Goal: Navigation & Orientation: Locate item on page

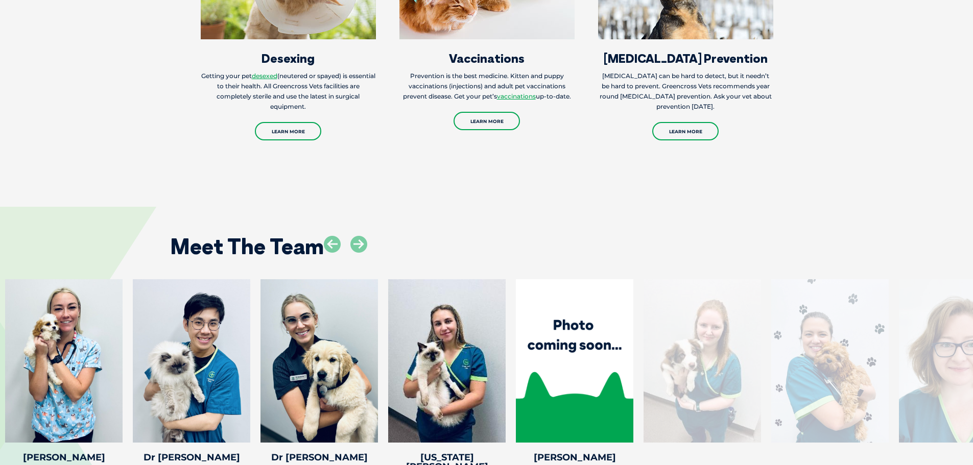
scroll to position [1583, 0]
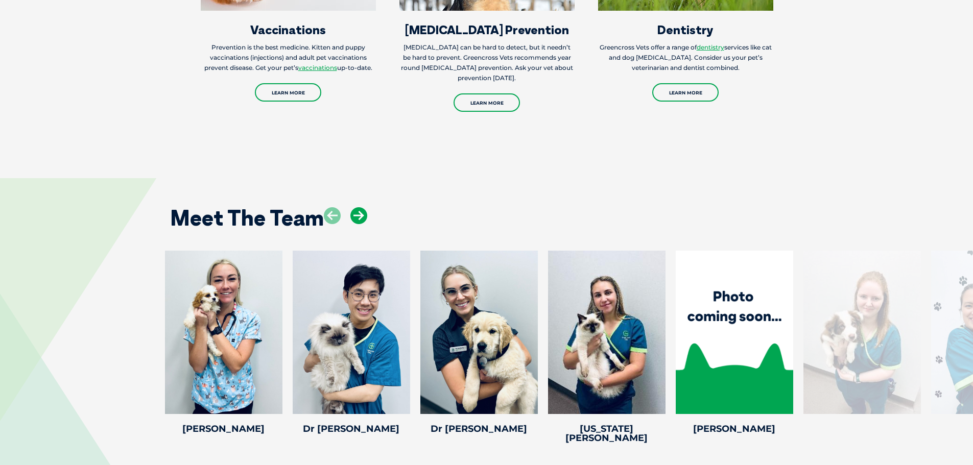
click at [364, 207] on icon at bounding box center [358, 215] width 17 height 17
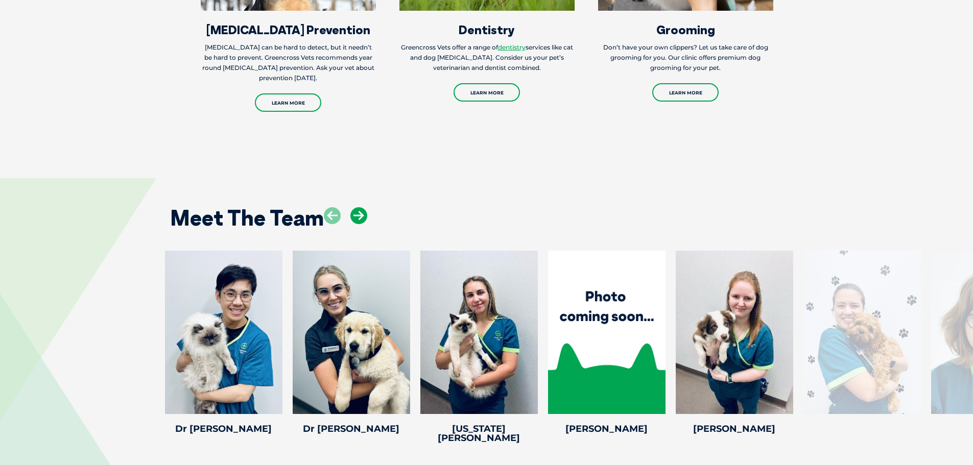
click at [364, 207] on icon at bounding box center [358, 215] width 17 height 17
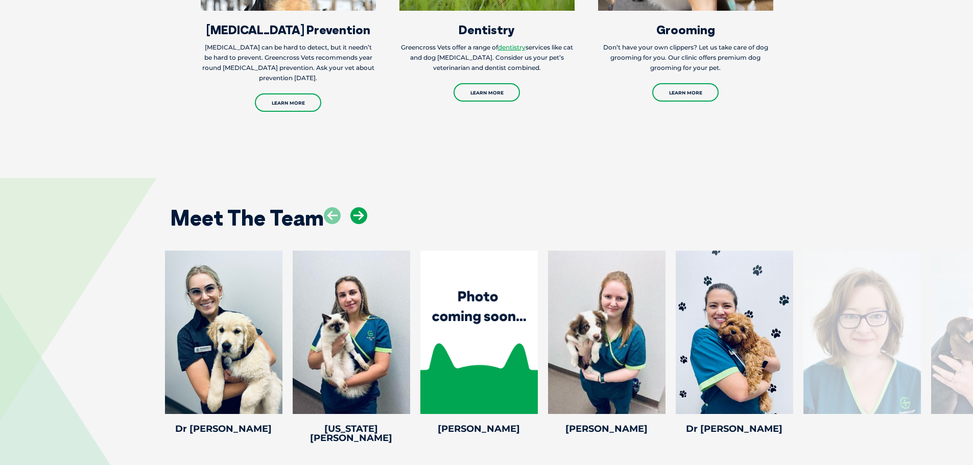
click at [364, 207] on icon at bounding box center [358, 215] width 17 height 17
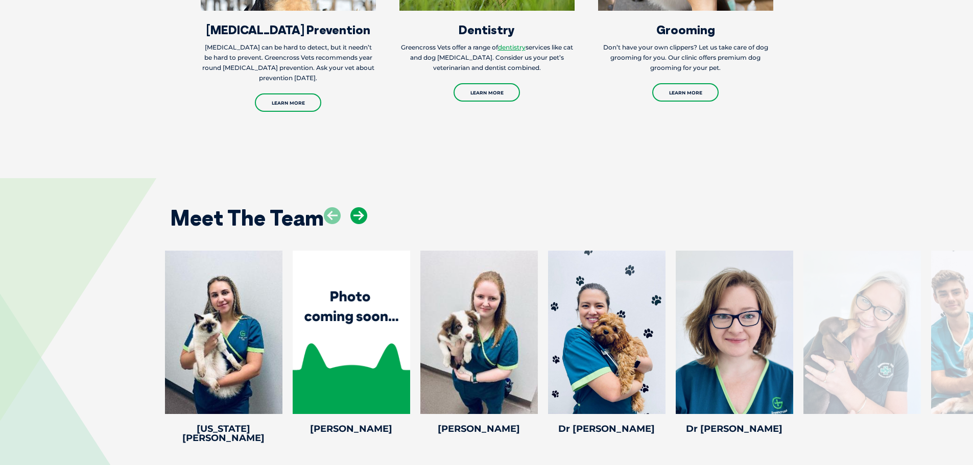
click at [364, 207] on icon at bounding box center [358, 215] width 17 height 17
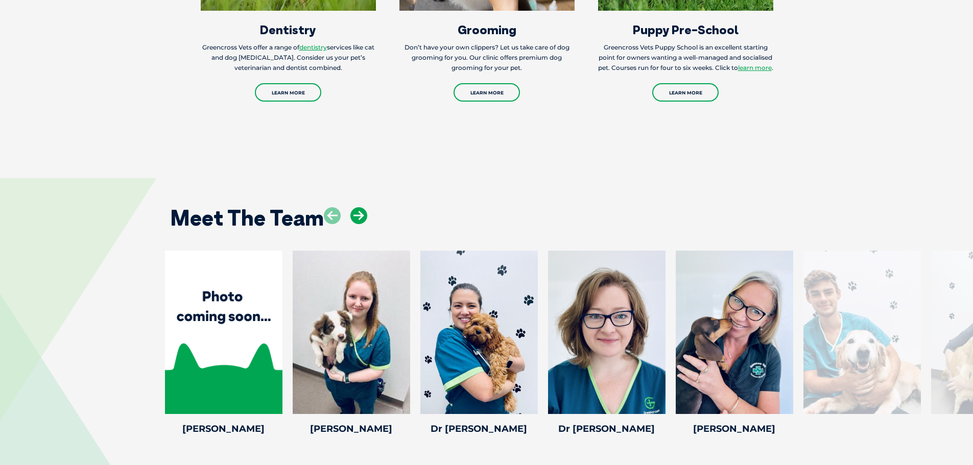
click at [364, 207] on icon at bounding box center [358, 215] width 17 height 17
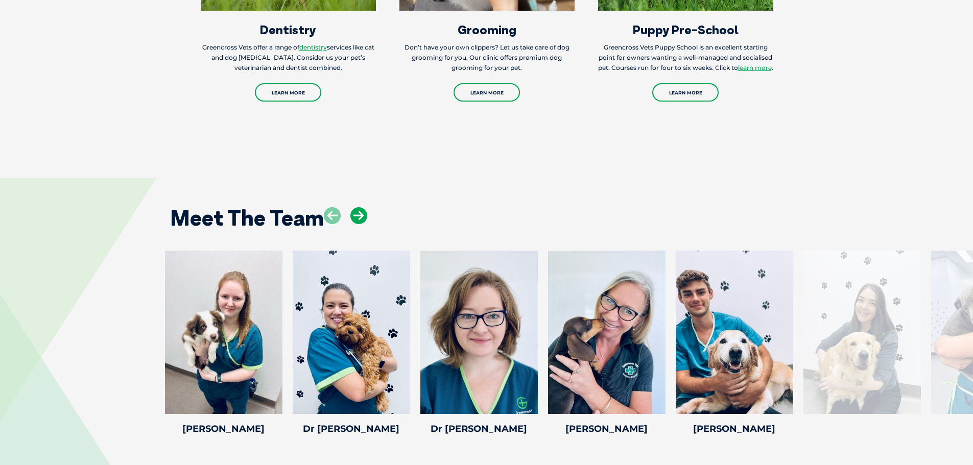
click at [364, 207] on icon at bounding box center [358, 215] width 17 height 17
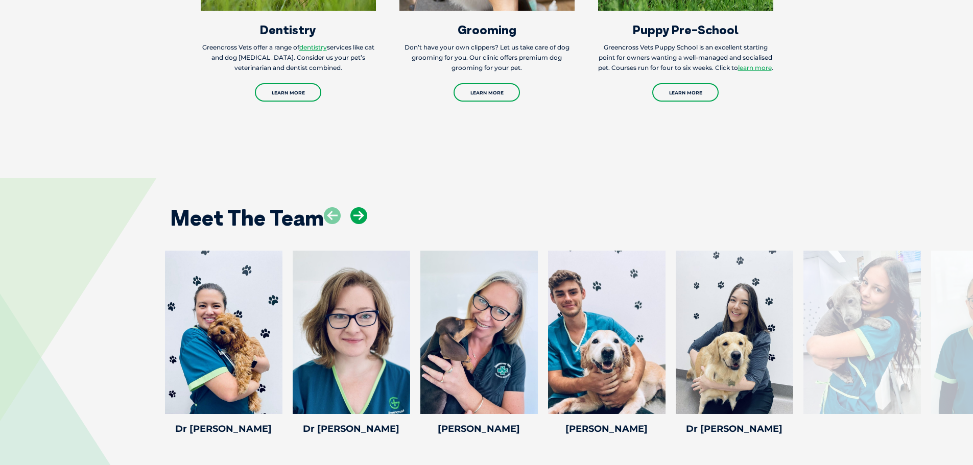
click at [364, 207] on icon at bounding box center [358, 215] width 17 height 17
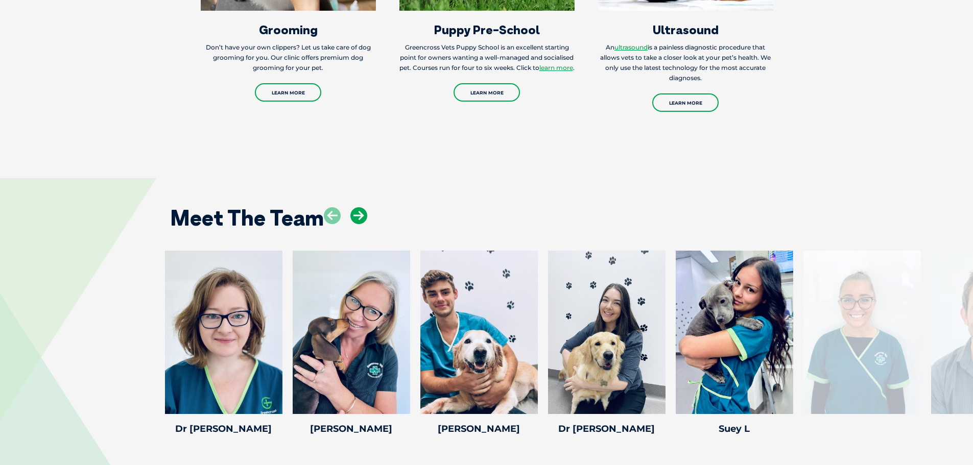
click at [364, 207] on icon at bounding box center [358, 215] width 17 height 17
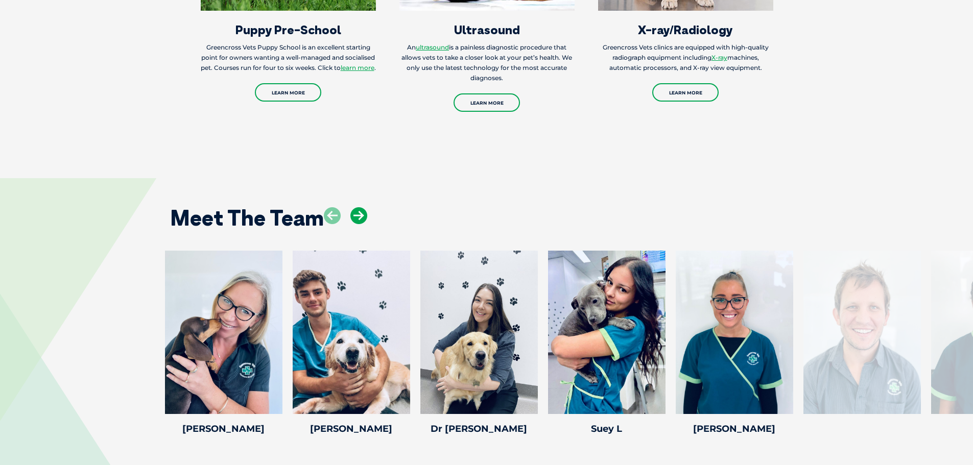
click at [364, 207] on icon at bounding box center [358, 215] width 17 height 17
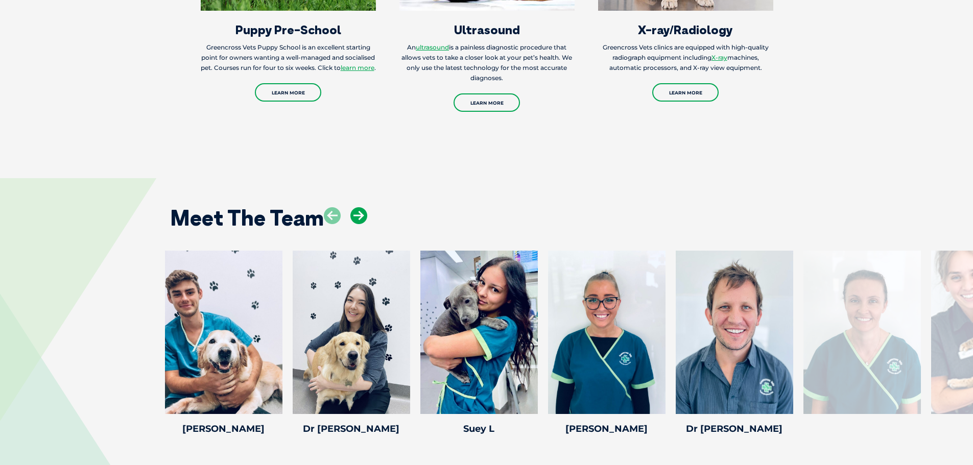
click at [364, 207] on icon at bounding box center [358, 215] width 17 height 17
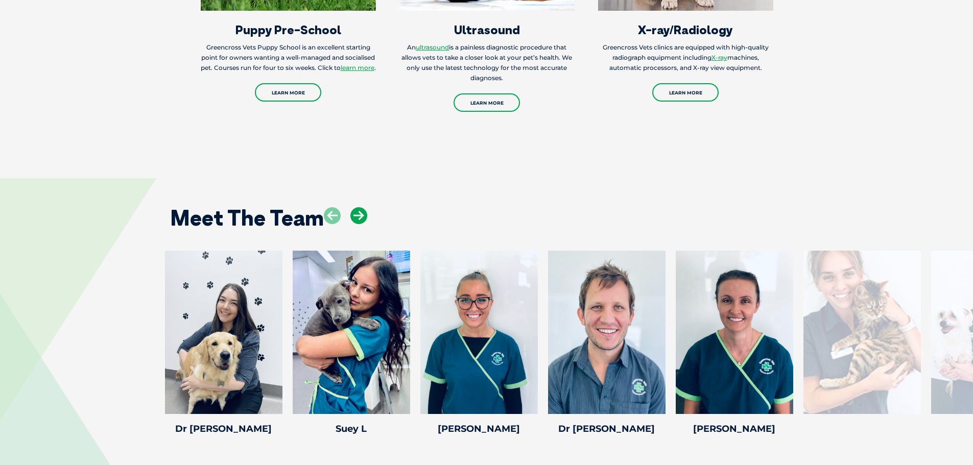
click at [364, 207] on icon at bounding box center [358, 215] width 17 height 17
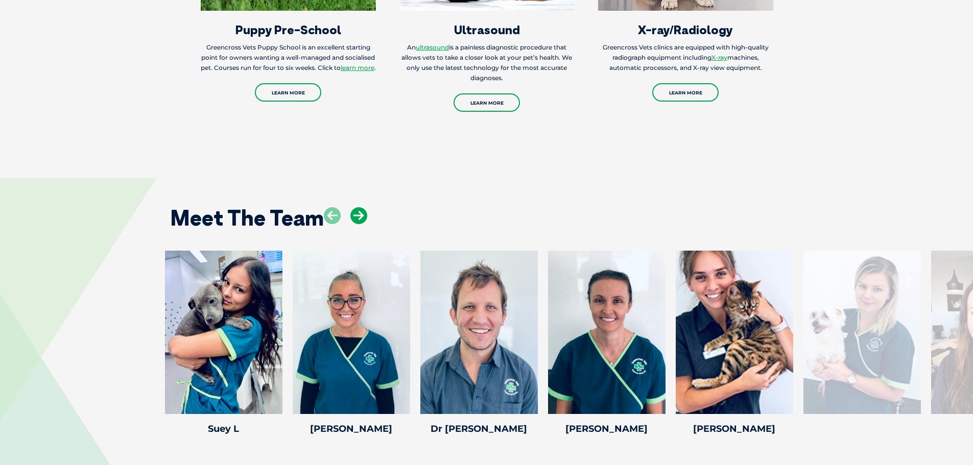
click at [364, 207] on icon at bounding box center [358, 215] width 17 height 17
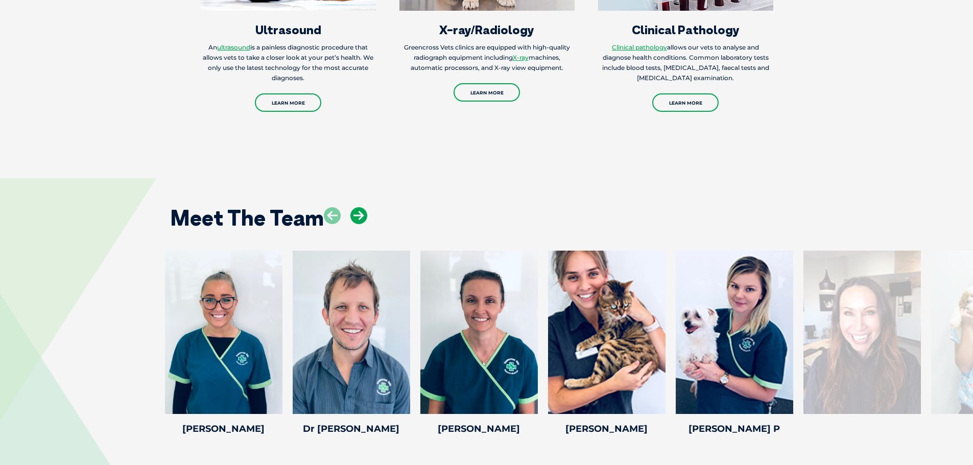
click at [364, 207] on icon at bounding box center [358, 215] width 17 height 17
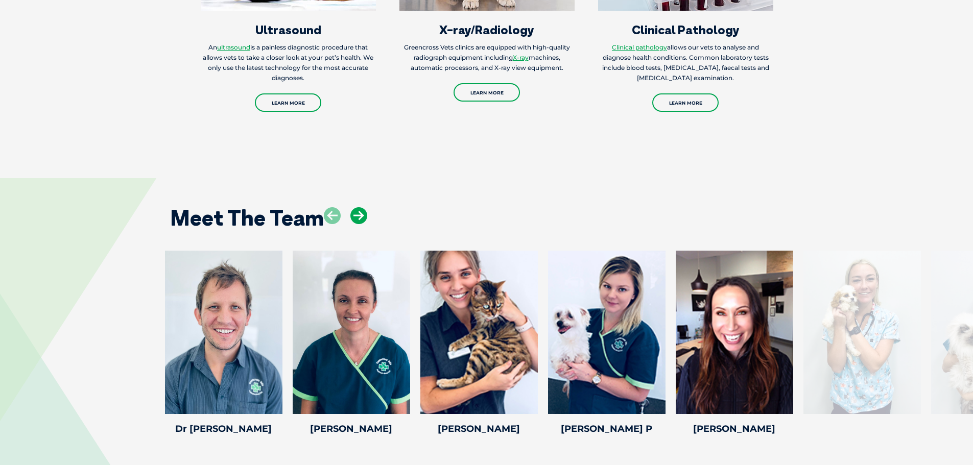
click at [364, 207] on icon at bounding box center [358, 215] width 17 height 17
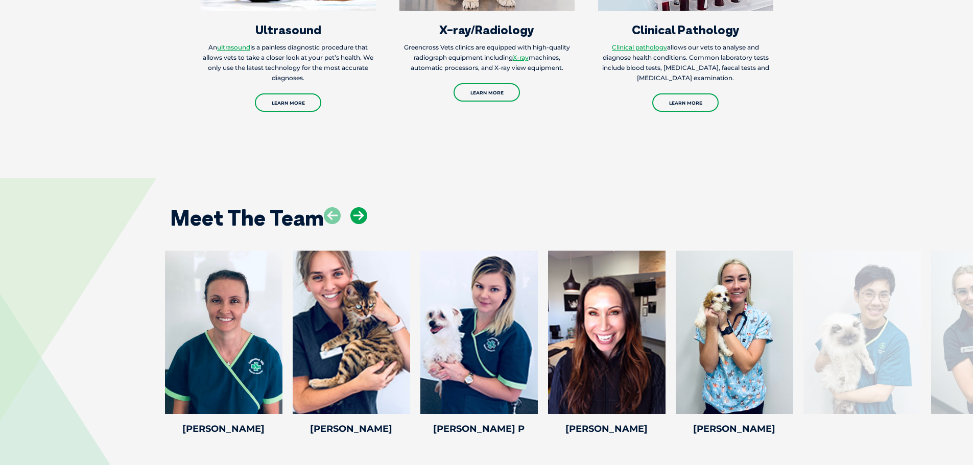
click at [364, 207] on icon at bounding box center [358, 215] width 17 height 17
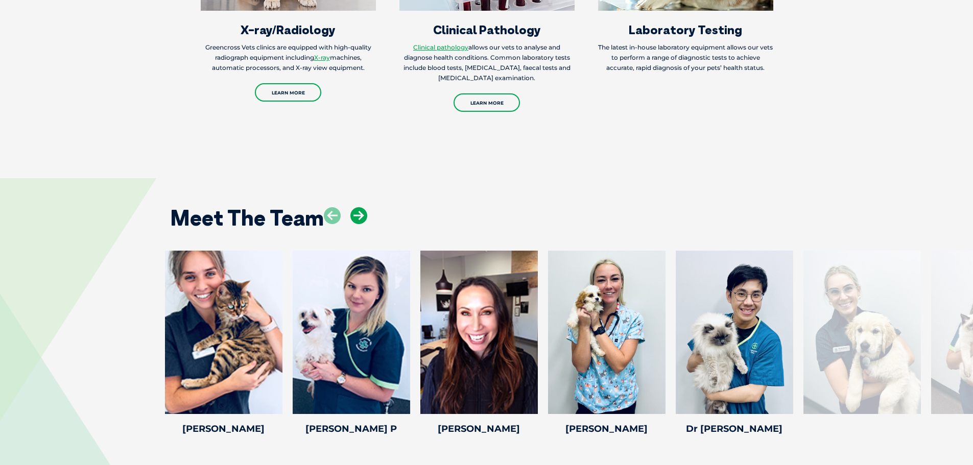
click at [364, 207] on icon at bounding box center [358, 215] width 17 height 17
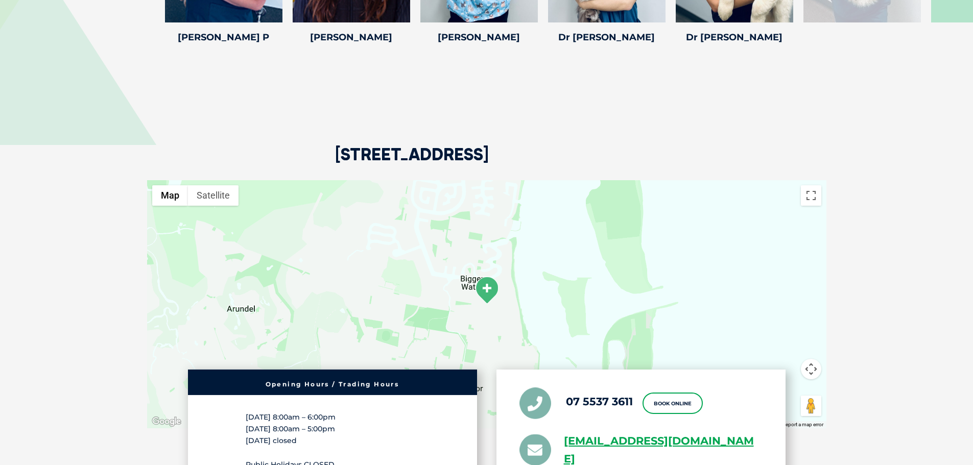
scroll to position [2043, 0]
